Goal: Navigation & Orientation: Find specific page/section

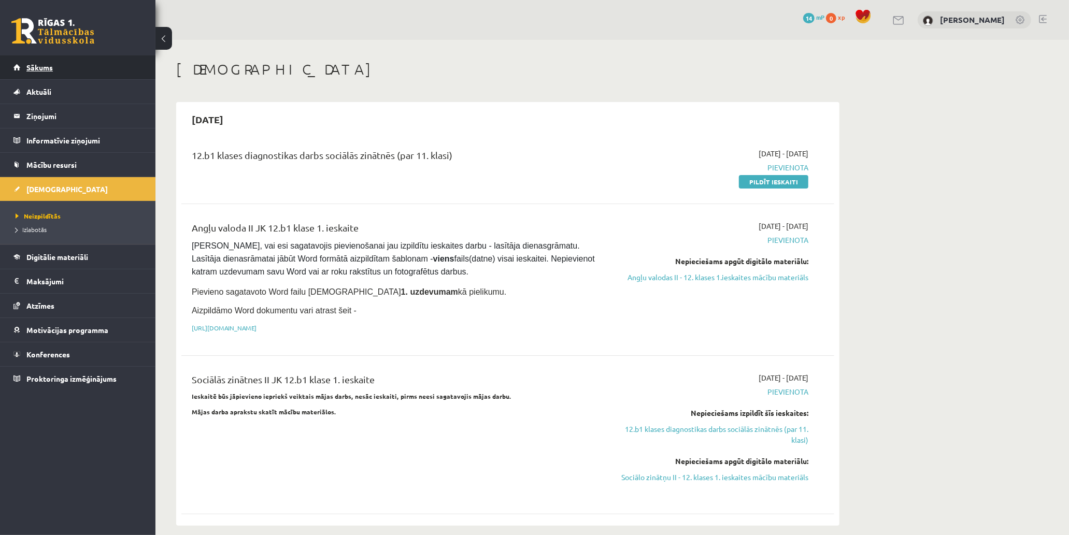
click at [98, 68] on link "Sākums" at bounding box center [77, 67] width 129 height 24
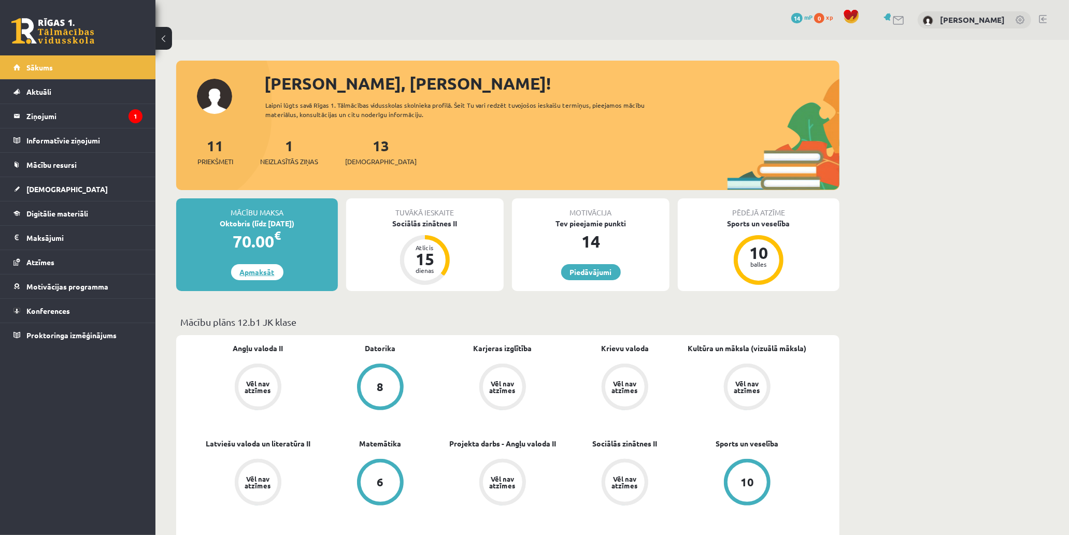
drag, startPoint x: 275, startPoint y: 271, endPoint x: 281, endPoint y: 267, distance: 7.5
click at [275, 271] on link "Apmaksāt" at bounding box center [257, 272] width 52 height 16
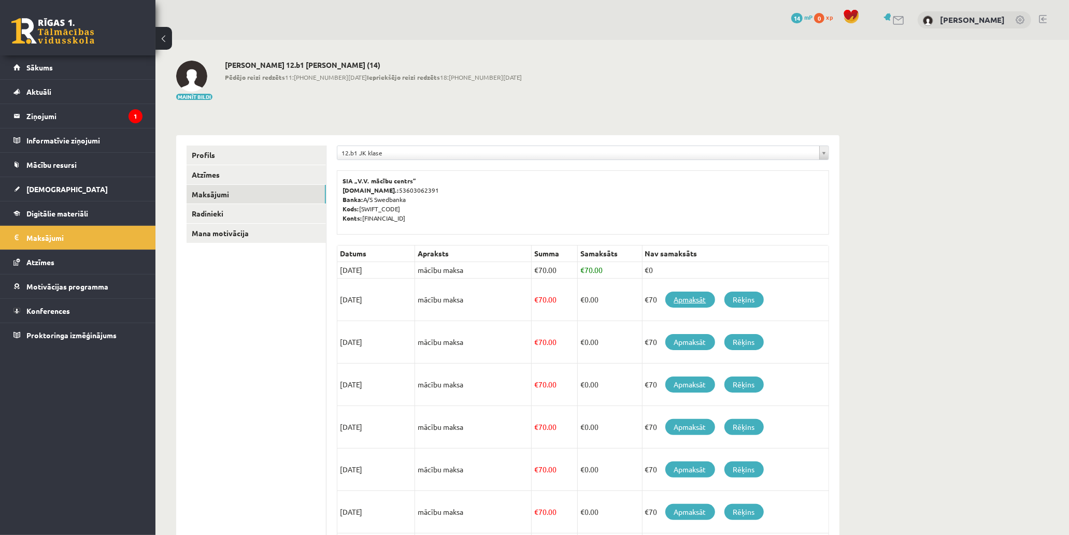
click at [678, 298] on link "Apmaksāt" at bounding box center [690, 300] width 50 height 16
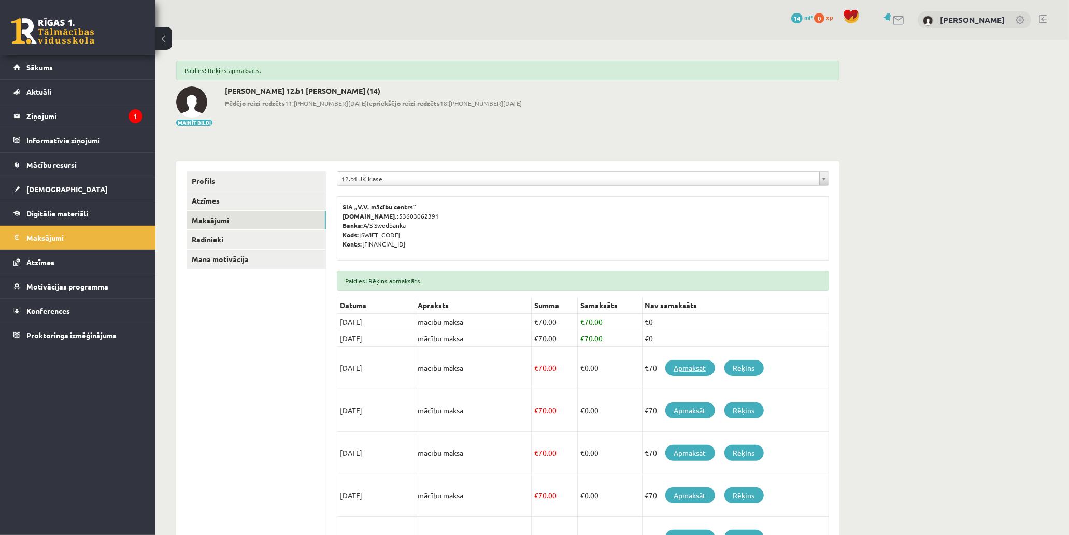
click at [695, 367] on link "Apmaksāt" at bounding box center [690, 368] width 50 height 16
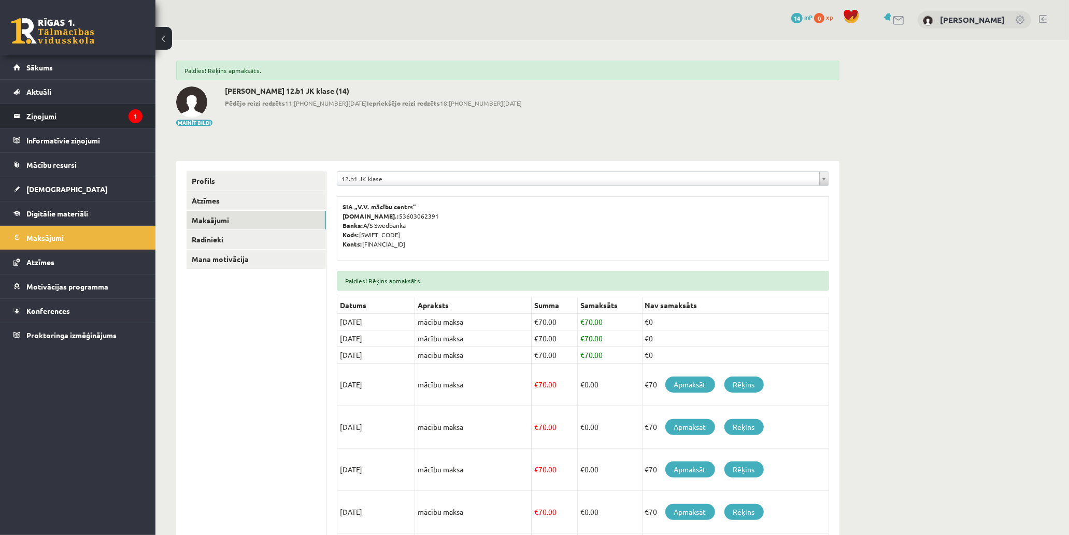
click at [103, 116] on legend "Ziņojumi 1" at bounding box center [84, 116] width 116 height 24
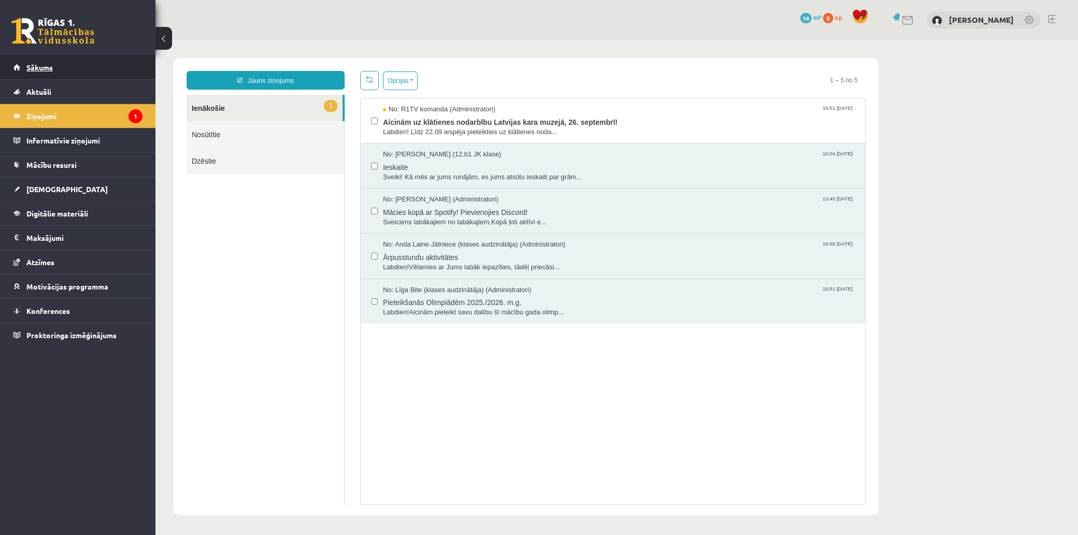
click at [127, 62] on link "Sākums" at bounding box center [77, 67] width 129 height 24
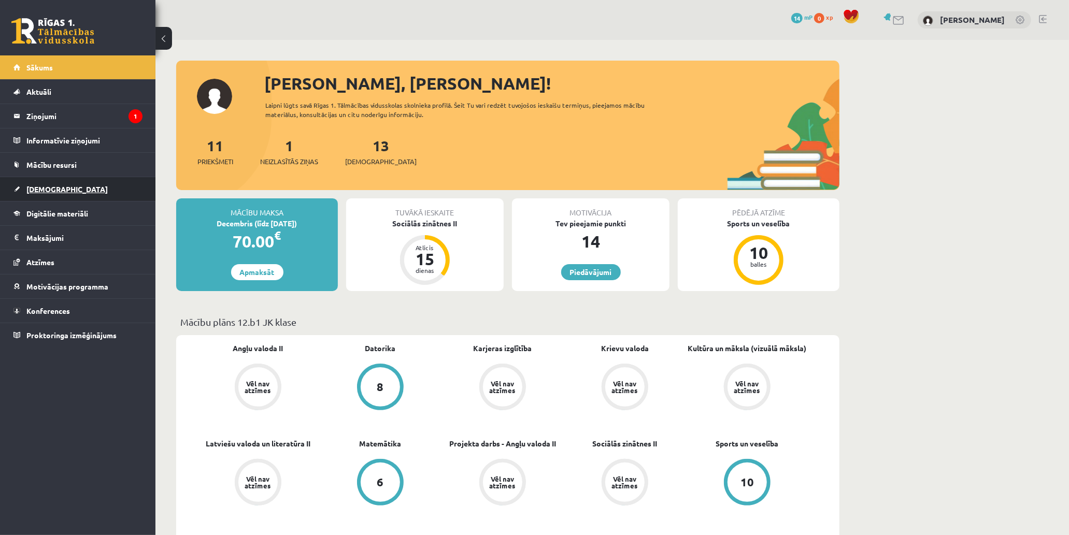
click at [111, 190] on link "[DEMOGRAPHIC_DATA]" at bounding box center [77, 189] width 129 height 24
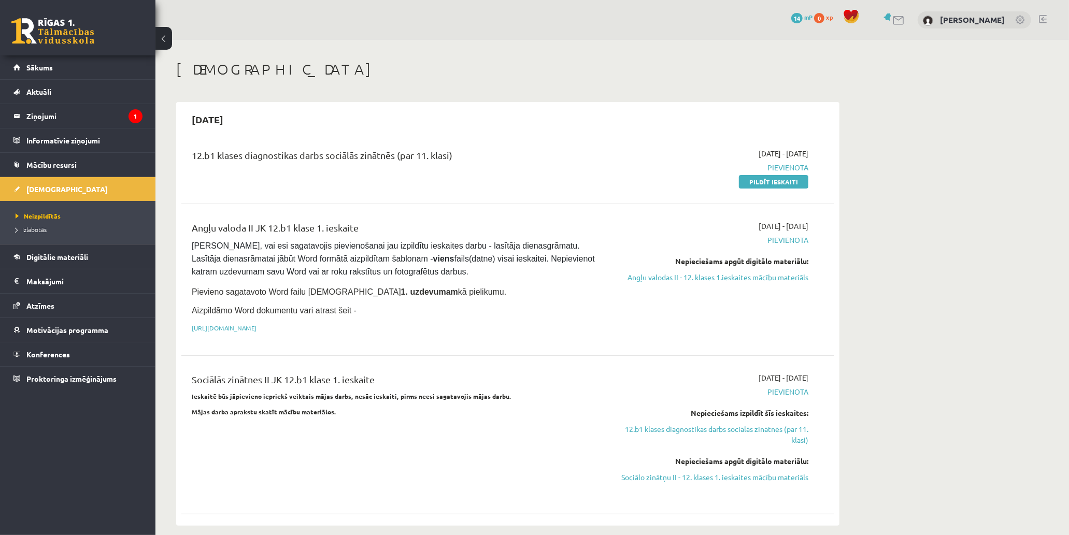
drag, startPoint x: 222, startPoint y: 156, endPoint x: 474, endPoint y: 152, distance: 251.8
click at [470, 152] on div "12.b1 klases diagnostikas darbs sociālās zinātnēs (par 11. klasi)" at bounding box center [395, 157] width 406 height 19
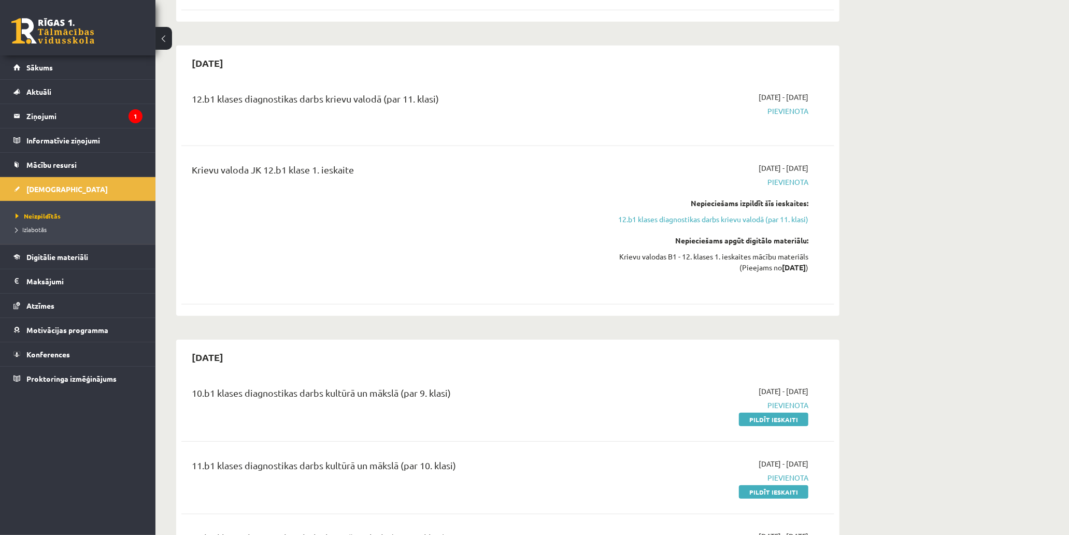
scroll to position [691, 0]
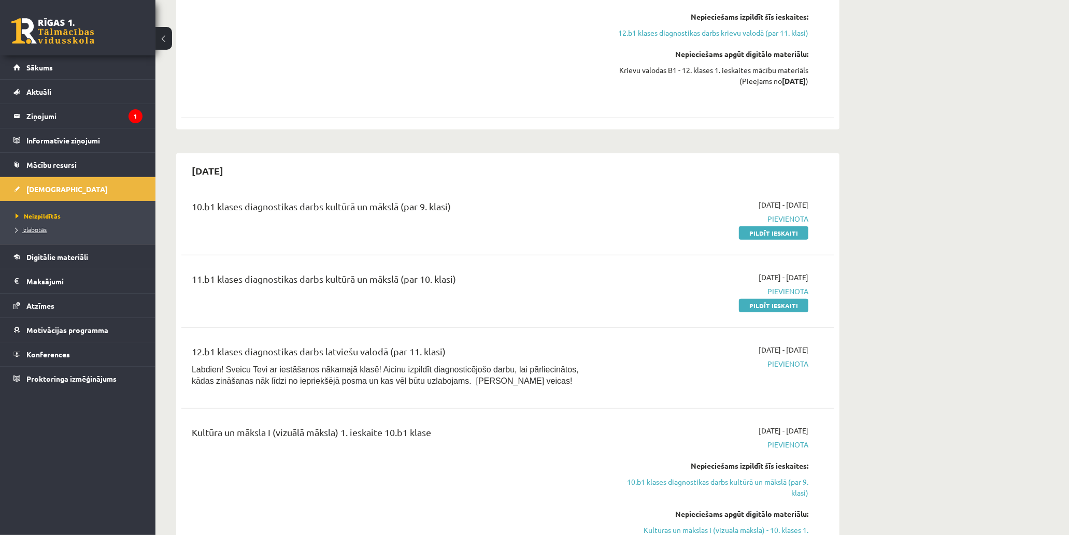
click at [34, 229] on span "Izlabotās" at bounding box center [31, 229] width 31 height 8
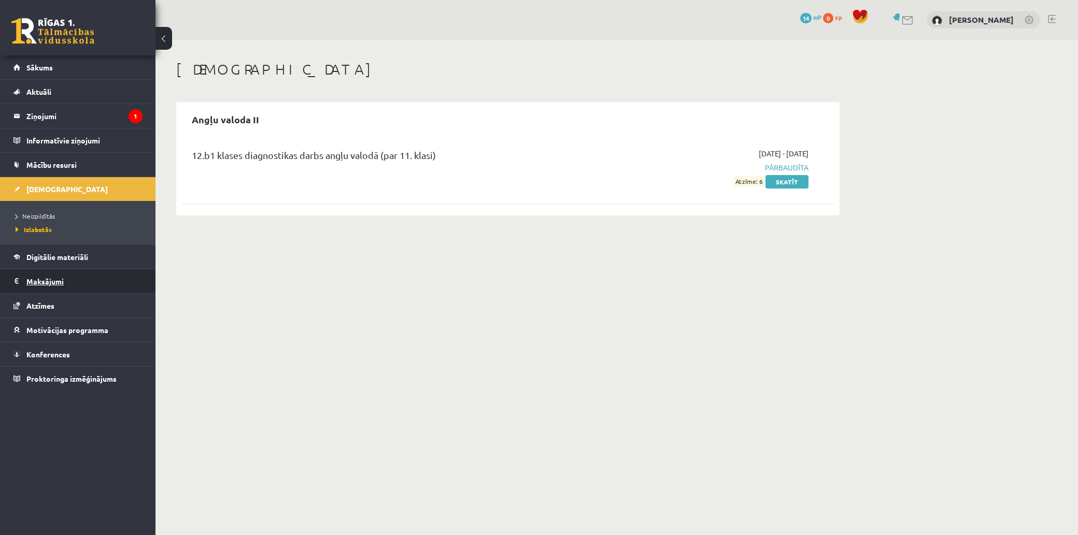
click at [109, 281] on legend "Maksājumi 0" at bounding box center [84, 281] width 116 height 24
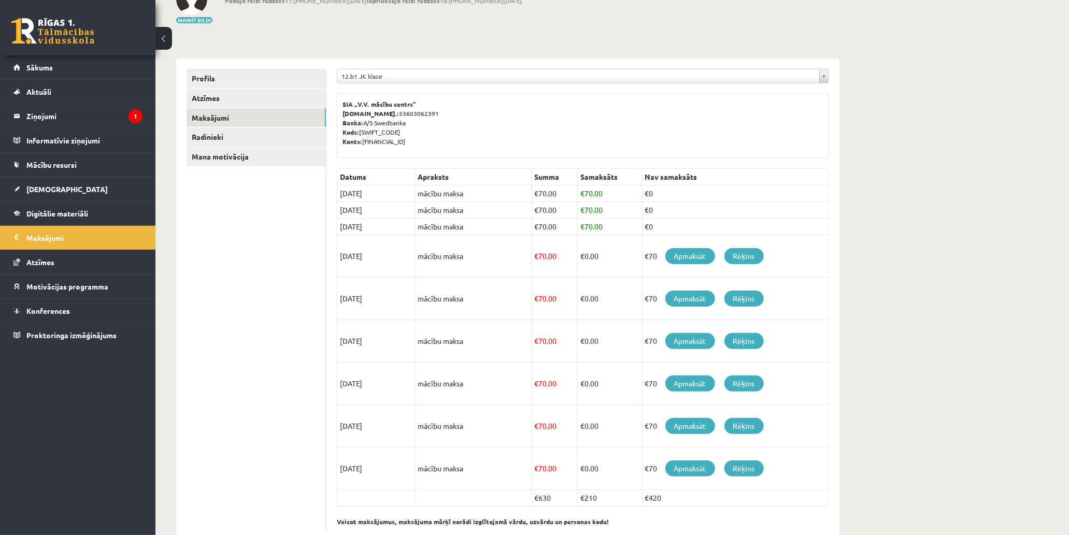
scroll to position [106, 0]
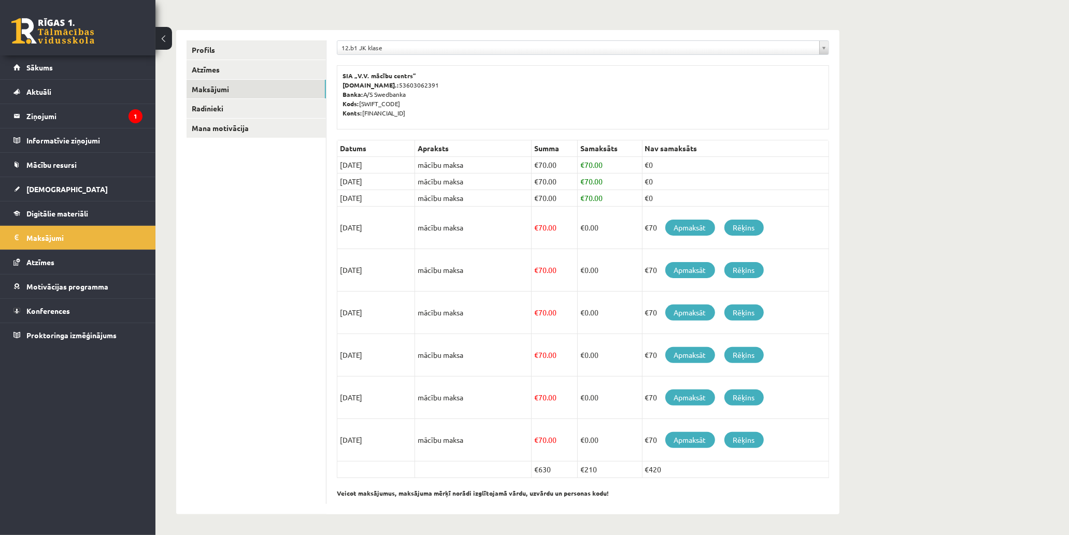
drag, startPoint x: 337, startPoint y: 230, endPoint x: 312, endPoint y: 244, distance: 28.5
click at [387, 225] on td "[DATE]" at bounding box center [376, 228] width 78 height 42
click at [261, 252] on ul "Profils Atzīmes Maksājumi Radinieki Mana motivācija" at bounding box center [257, 272] width 140 height 464
click at [104, 213] on link "Digitālie materiāli" at bounding box center [77, 214] width 129 height 24
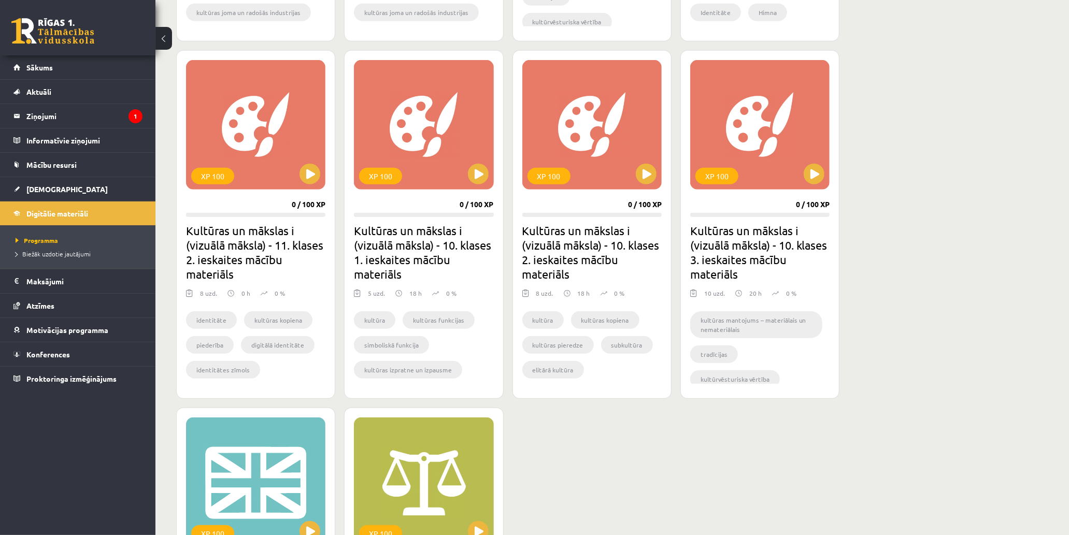
scroll to position [485, 0]
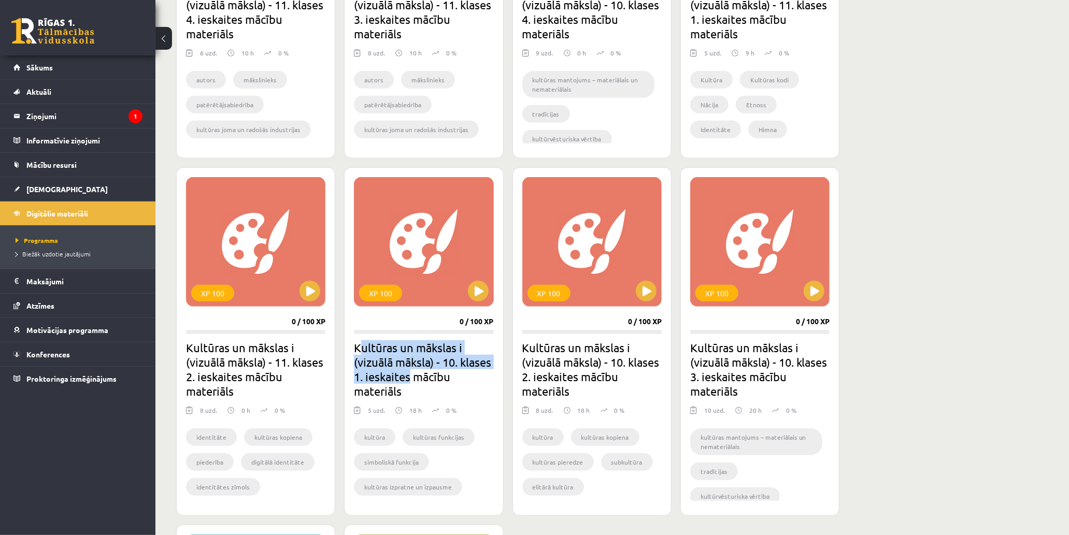
drag, startPoint x: 360, startPoint y: 345, endPoint x: 428, endPoint y: 384, distance: 79.6
click at [442, 382] on h2 "Kultūras un mākslas i (vizuālā māksla) - 10. klases 1. ieskaites mācību materiā…" at bounding box center [423, 369] width 139 height 58
click at [900, 177] on div "Mana statistika 0 Nopelnītie punkti 0 Apgūtās tēmas 0 Izpildīti uzdevumi 0 Nepi…" at bounding box center [611, 246] width 913 height 1384
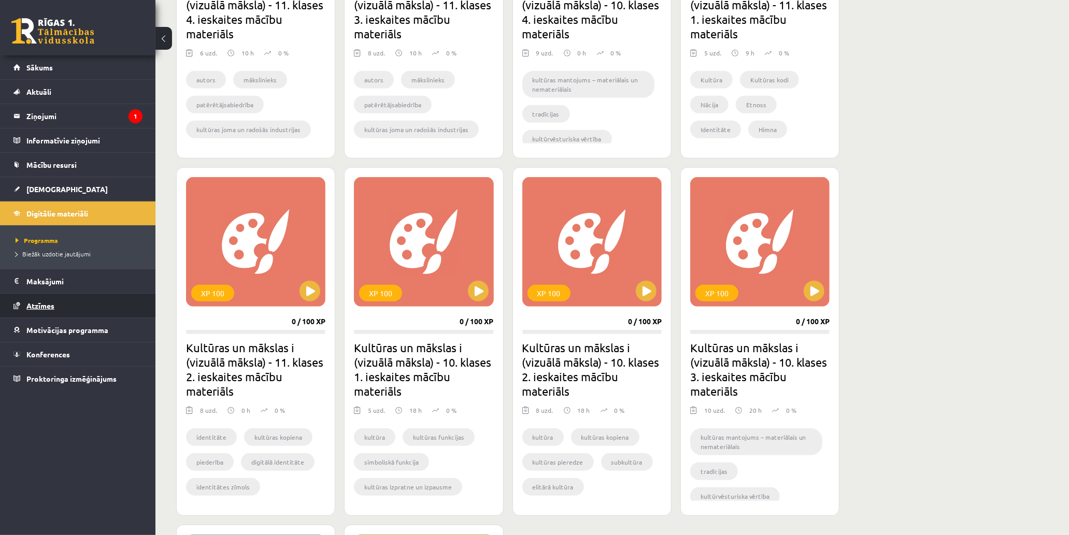
click at [95, 305] on link "Atzīmes" at bounding box center [77, 306] width 129 height 24
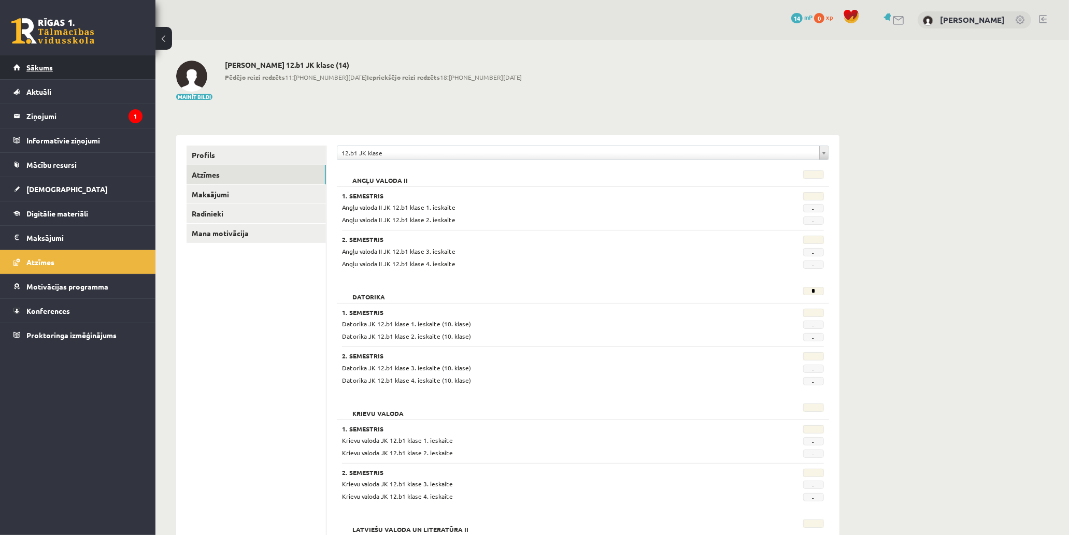
click at [96, 65] on link "Sākums" at bounding box center [77, 67] width 129 height 24
